Goal: Task Accomplishment & Management: Manage account settings

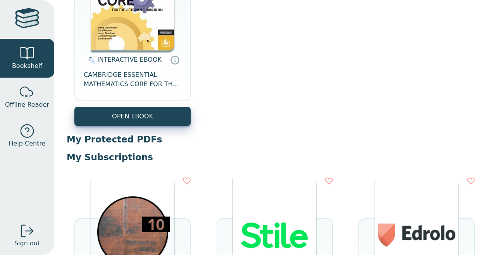
scroll to position [15, 0]
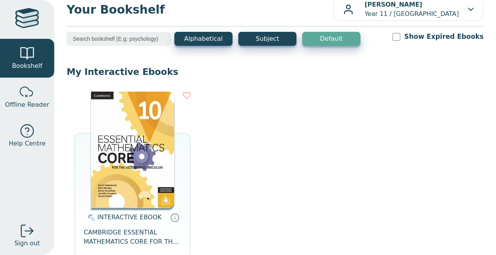
click at [159, 39] on input "search" at bounding box center [119, 39] width 105 height 14
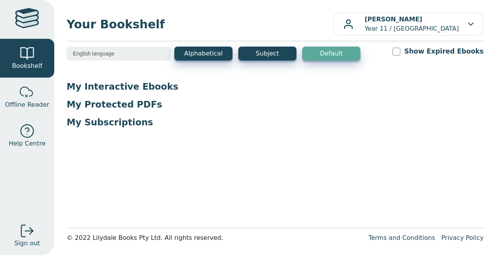
type input "English language"
click at [248, 58] on button "Subject" at bounding box center [267, 54] width 58 height 14
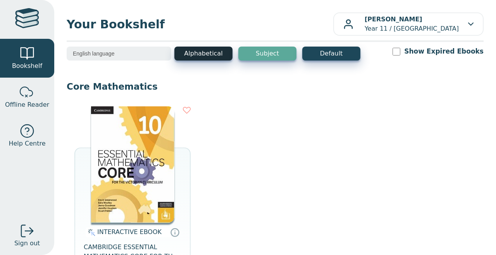
click at [227, 56] on button "Alphabetical" at bounding box center [203, 54] width 58 height 14
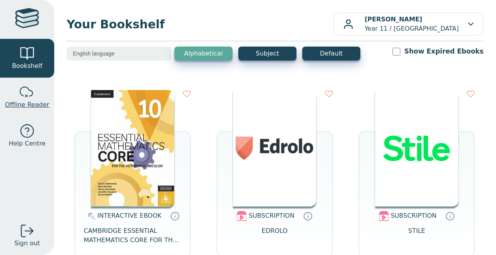
click at [27, 97] on div at bounding box center [27, 92] width 16 height 16
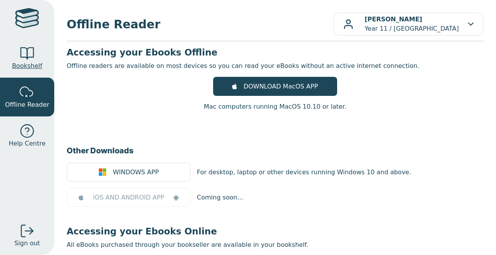
click at [38, 57] on link "Bookshelf" at bounding box center [27, 58] width 54 height 39
